Goal: Find contact information: Find contact information

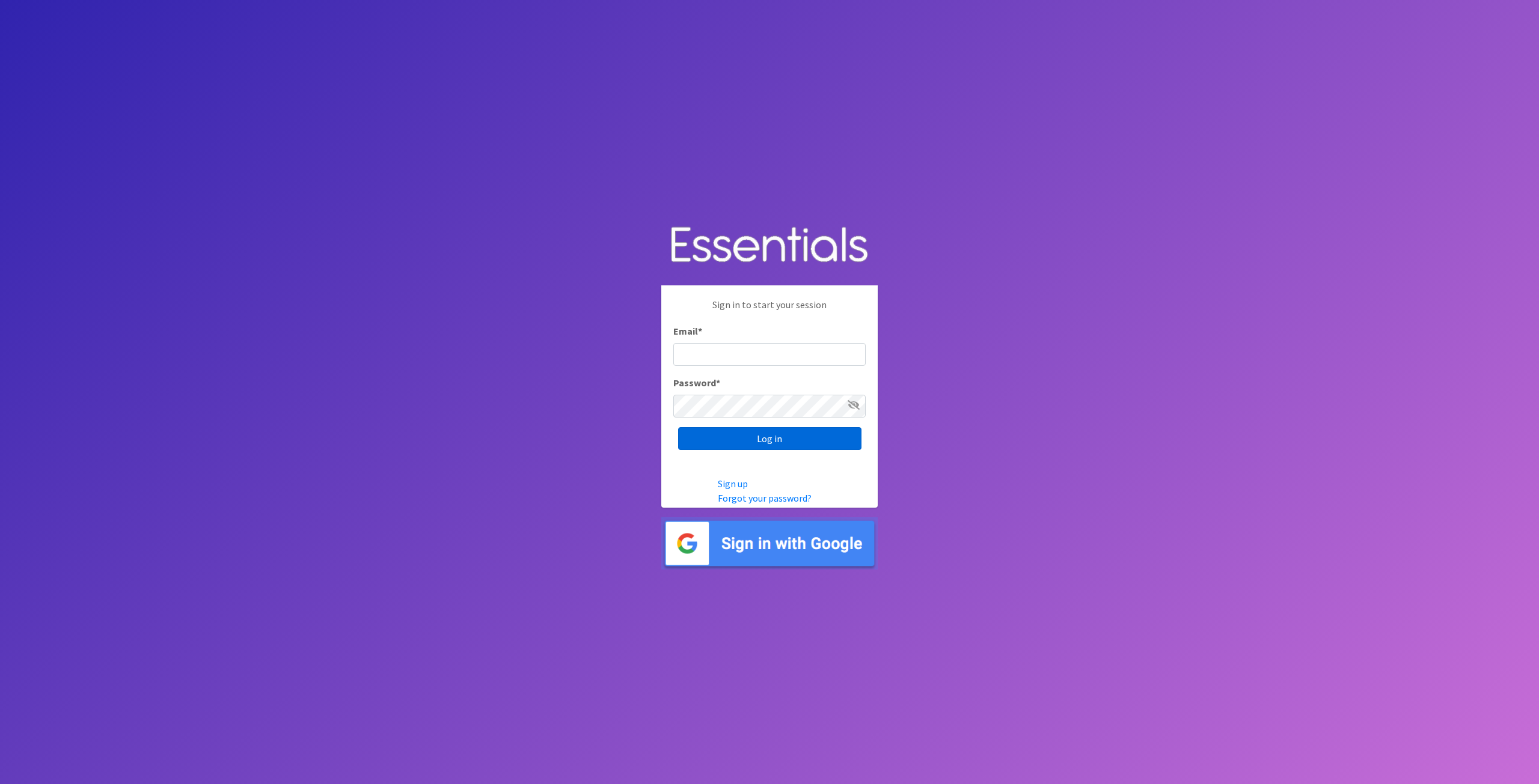
type input "tshaughnessy@ccozarks.org"
click at [731, 436] on input "Log in" at bounding box center [770, 438] width 183 height 23
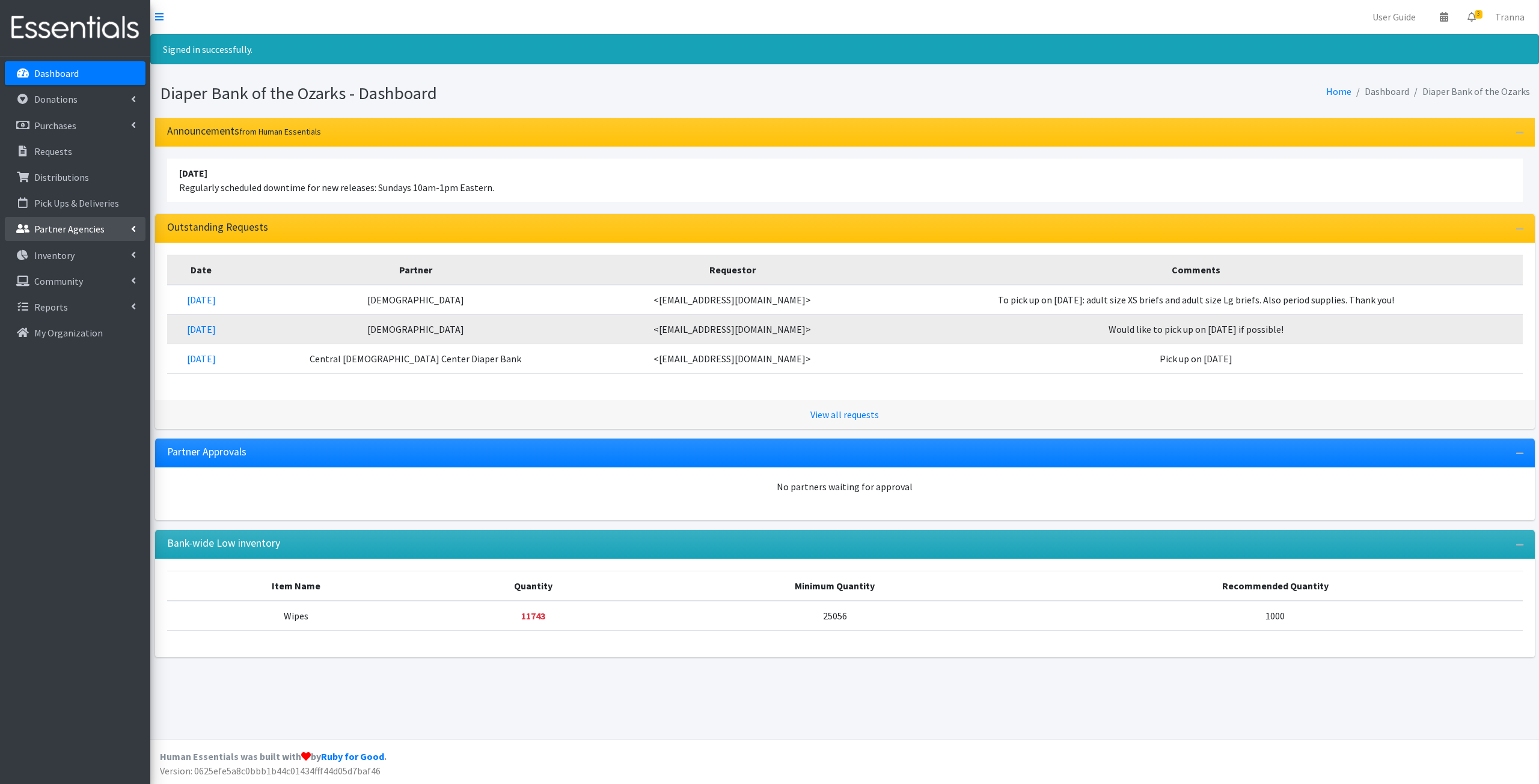
click at [65, 230] on p "Partner Agencies" at bounding box center [70, 228] width 70 height 12
click at [67, 249] on link "All Partners" at bounding box center [75, 255] width 141 height 24
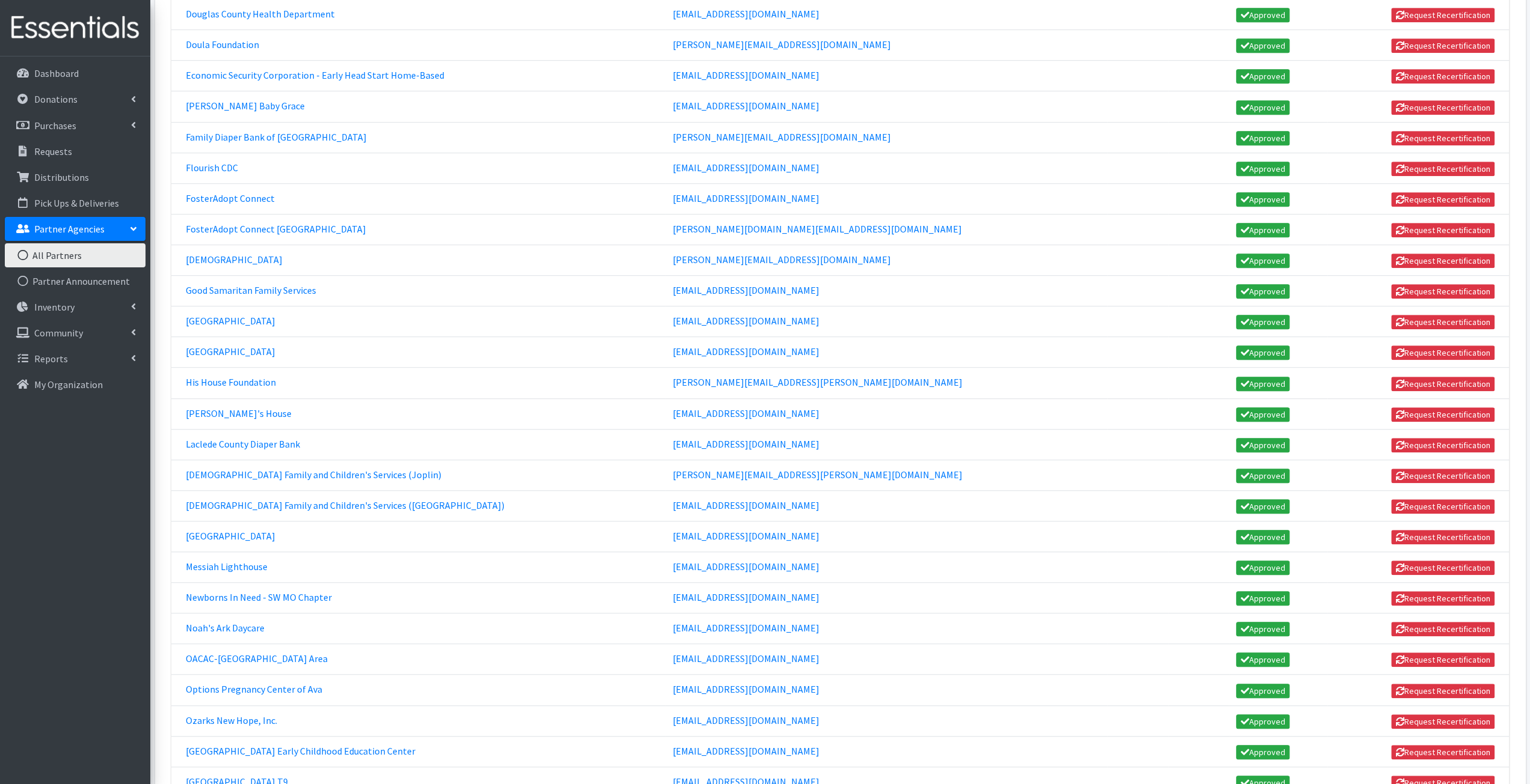
scroll to position [541, 0]
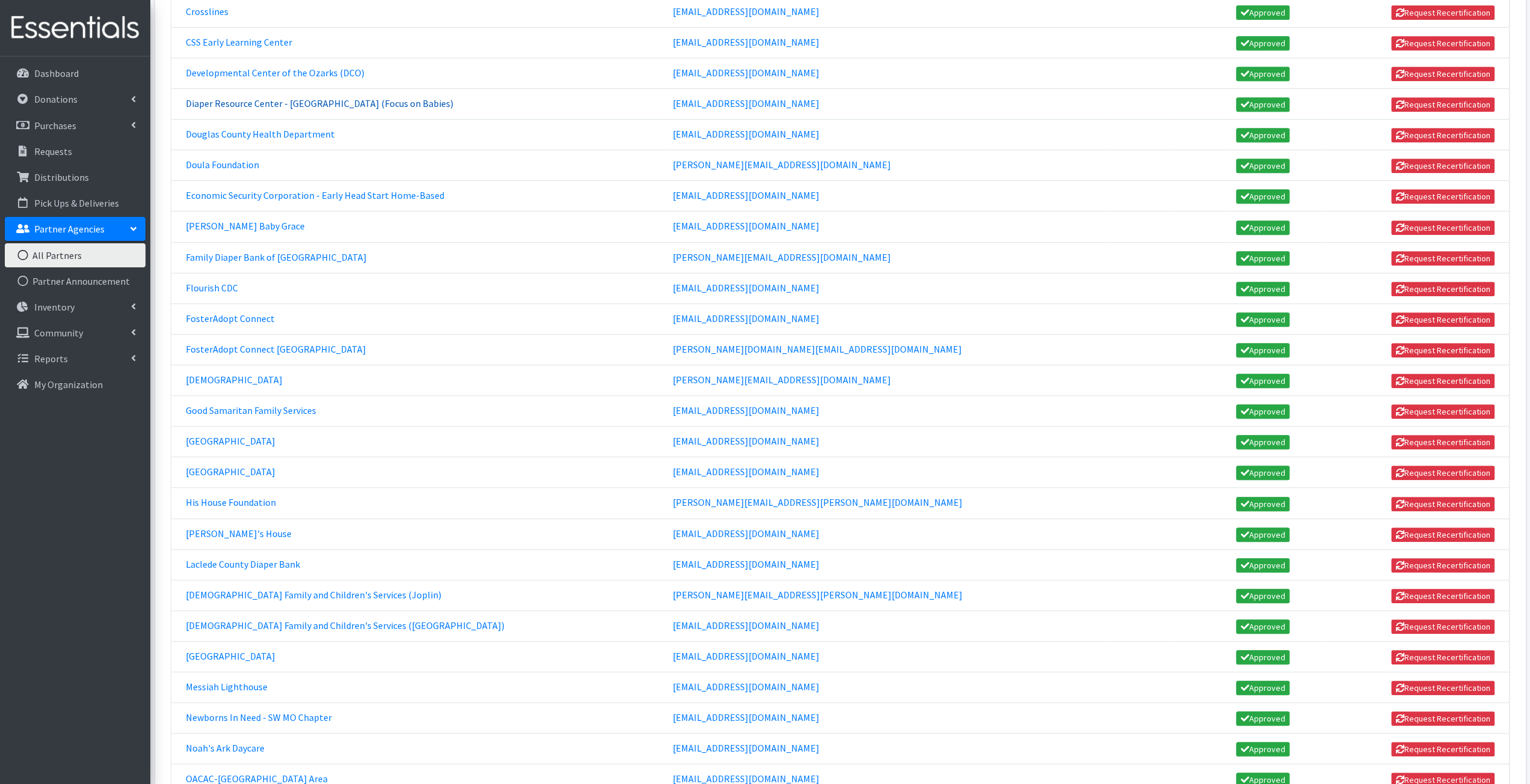
click at [326, 98] on link "Diaper Resource Center - [GEOGRAPHIC_DATA] (Focus on Babies)" at bounding box center [319, 103] width 268 height 12
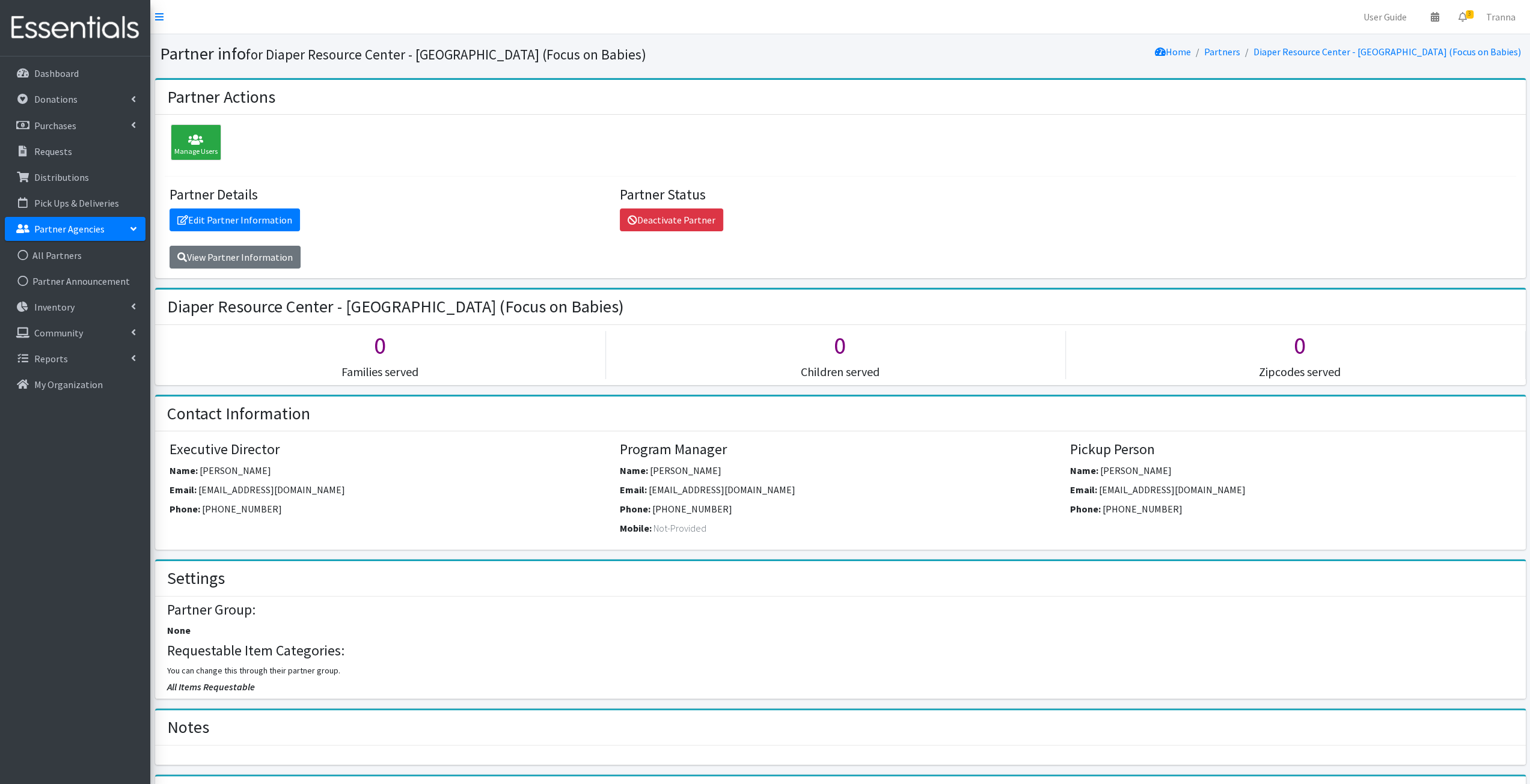
drag, startPoint x: 1099, startPoint y: 488, endPoint x: 1249, endPoint y: 488, distance: 150.0
click at [1249, 488] on div "Email: [EMAIL_ADDRESS][DOMAIN_NAME]" at bounding box center [1291, 492] width 441 height 19
copy span "[EMAIL_ADDRESS][DOMAIN_NAME]"
click at [69, 251] on link "All Partners" at bounding box center [75, 255] width 141 height 24
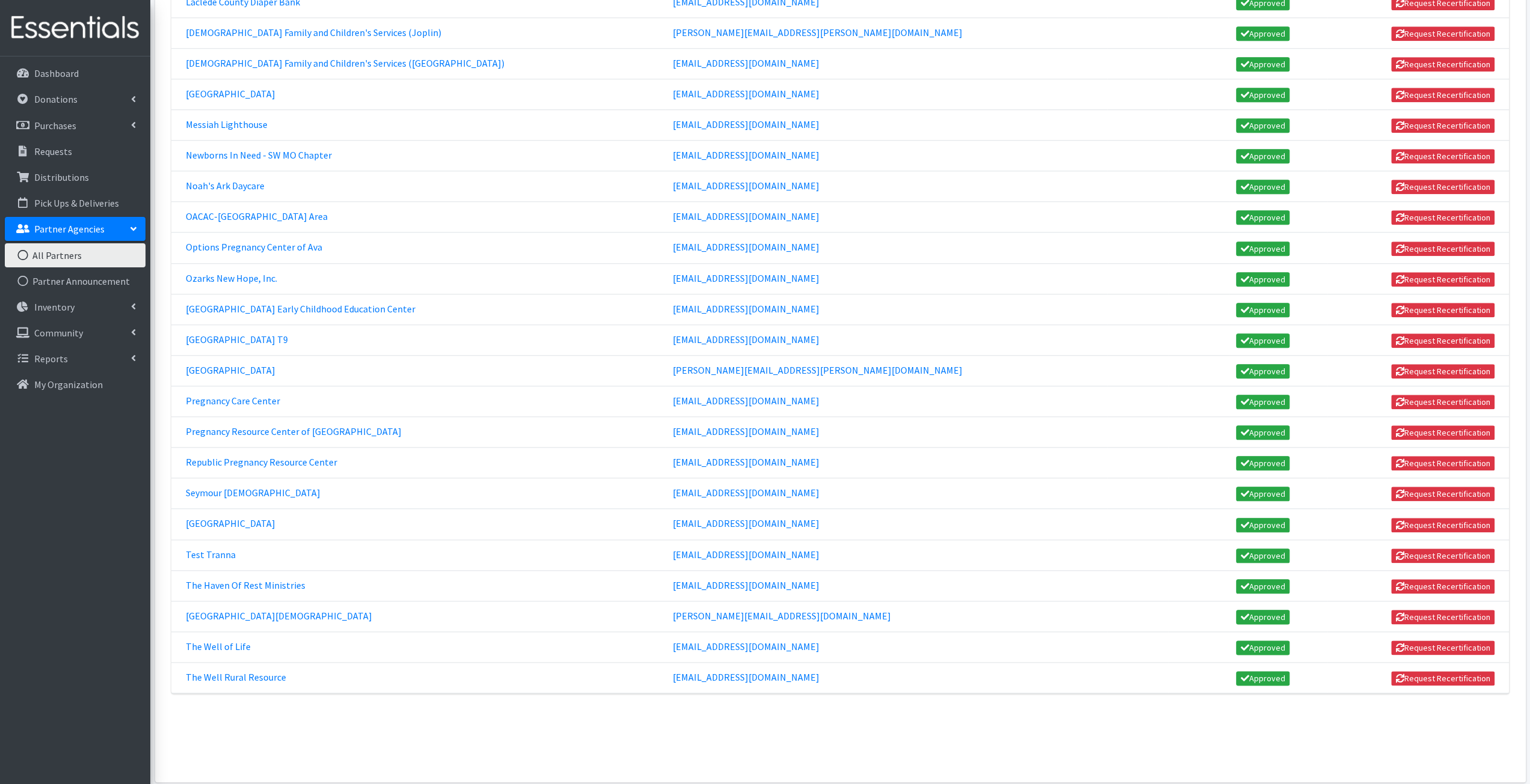
scroll to position [1114, 0]
